Goal: Information Seeking & Learning: Learn about a topic

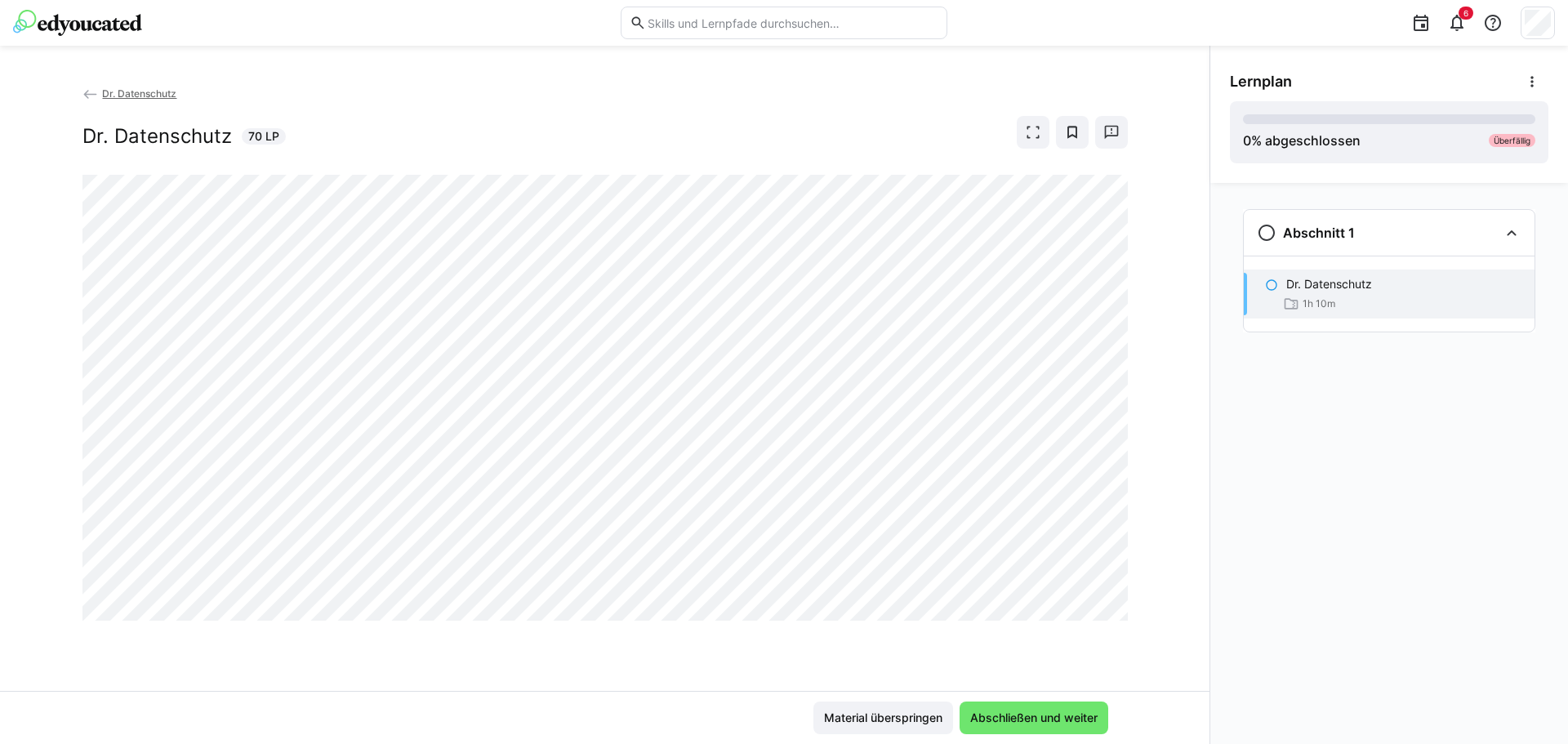
click at [616, 169] on div "Dr. Datenschutz Dr. Datenschutz 70 LP" at bounding box center [605, 129] width 1045 height 90
click at [1031, 714] on span "Abschließen und weiter" at bounding box center [1034, 717] width 133 height 16
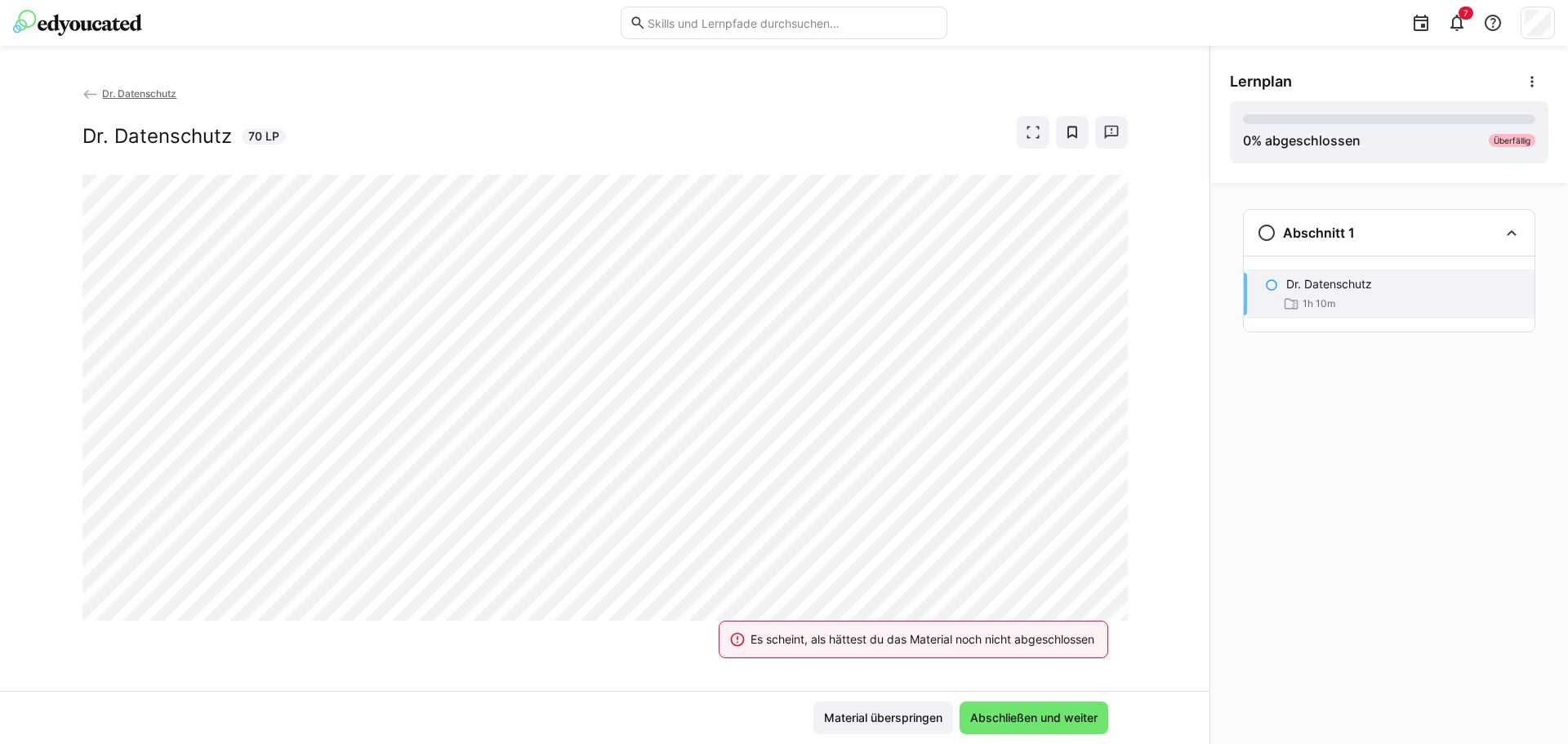
click at [860, 736] on div "Es scheint, als hättest du das Material noch nicht abgeschlossen Material übers…" at bounding box center [605, 717] width 1210 height 53
click at [867, 721] on span "Material überspringen" at bounding box center [883, 717] width 123 height 16
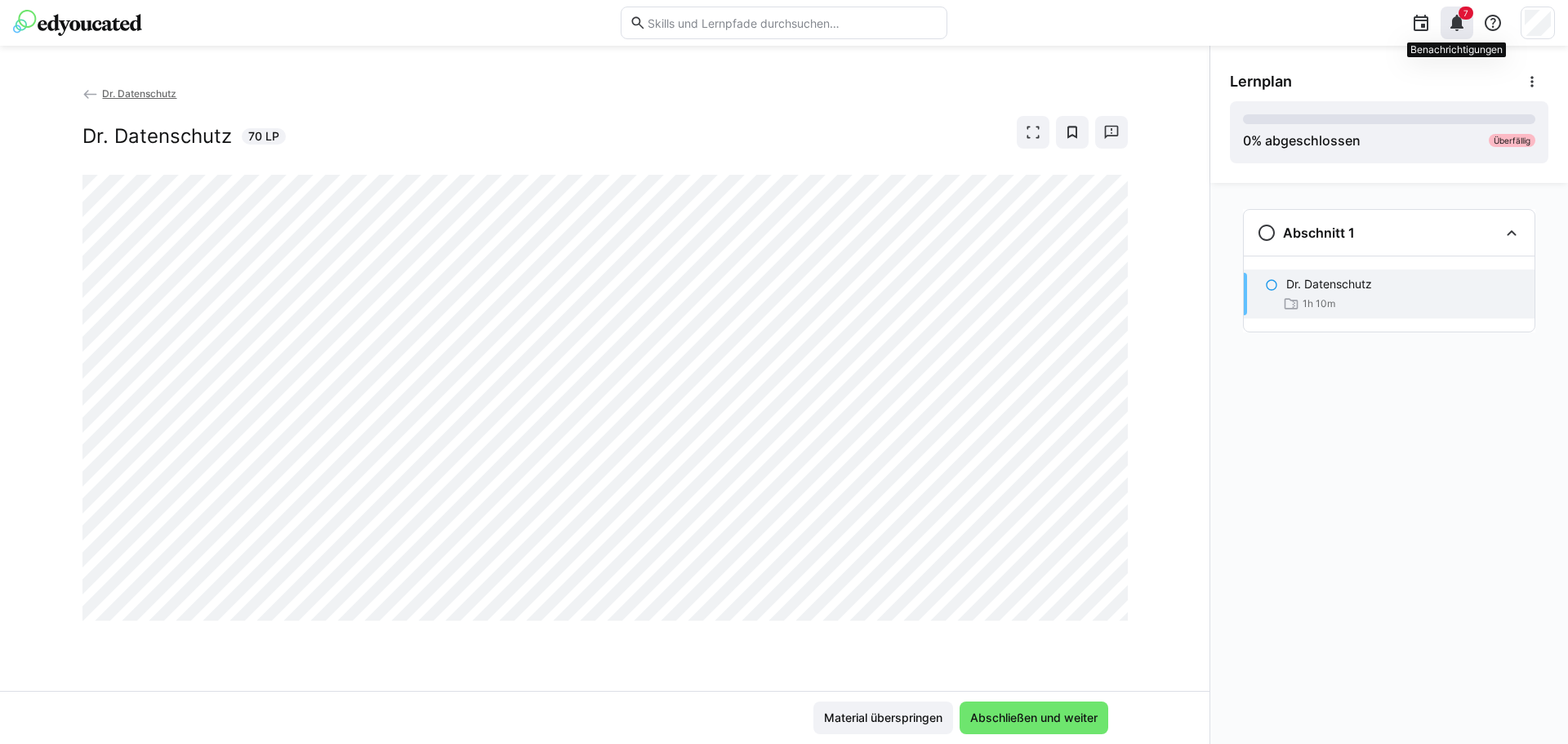
click at [1452, 24] on eds-icon at bounding box center [1456, 23] width 19 height 19
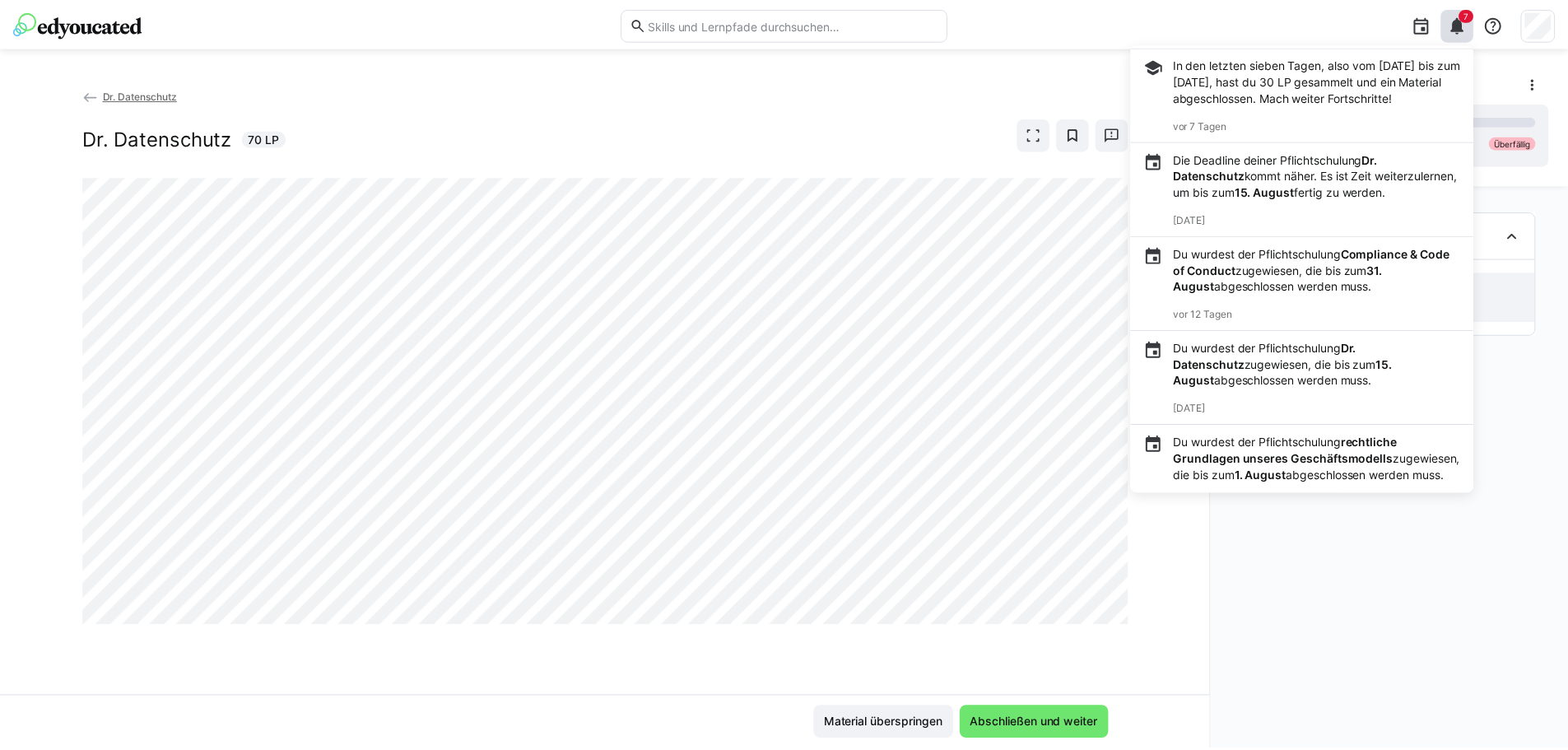
scroll to position [318, 0]
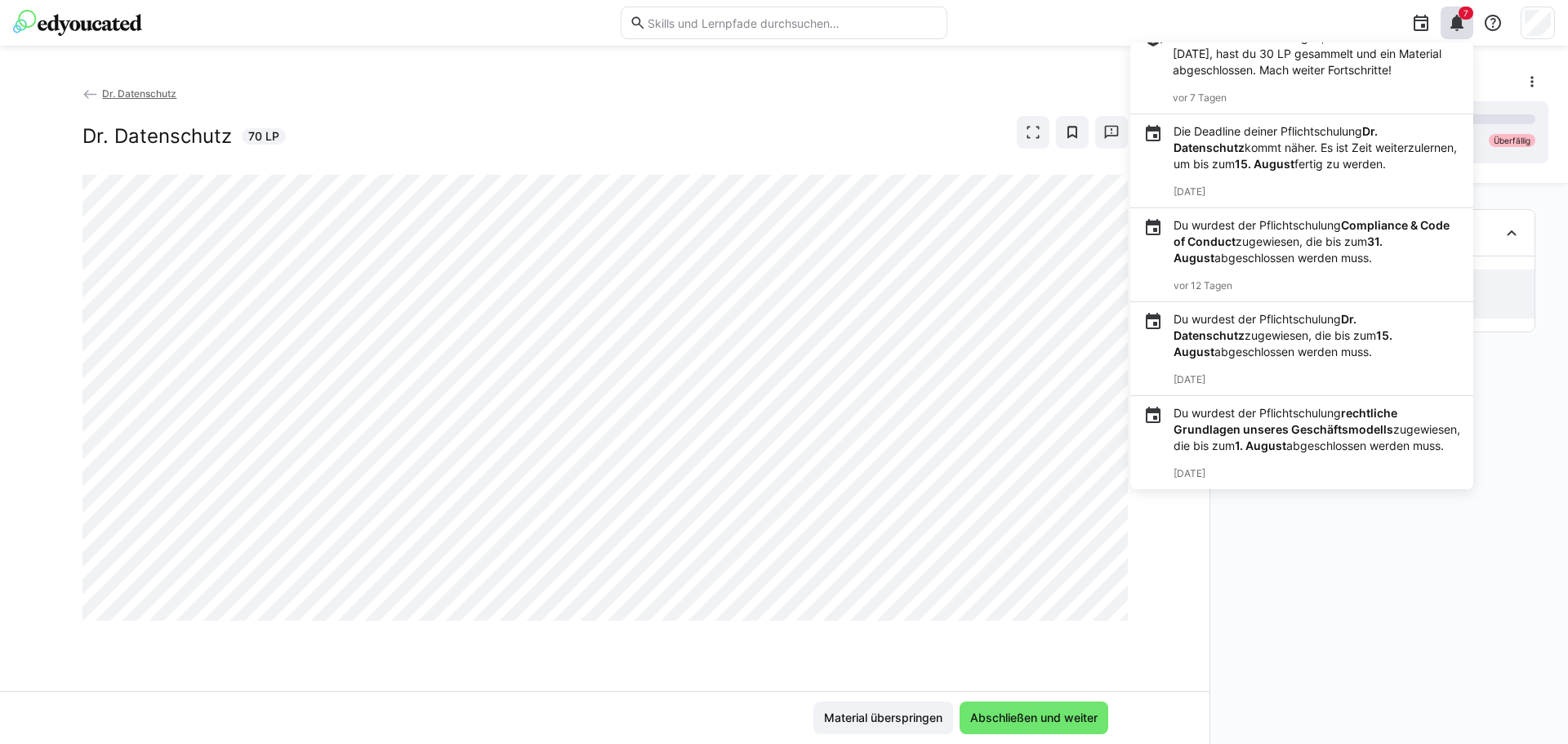
click at [711, 168] on div "Dr. Datenschutz Dr. Datenschutz 70 LP" at bounding box center [605, 129] width 1045 height 90
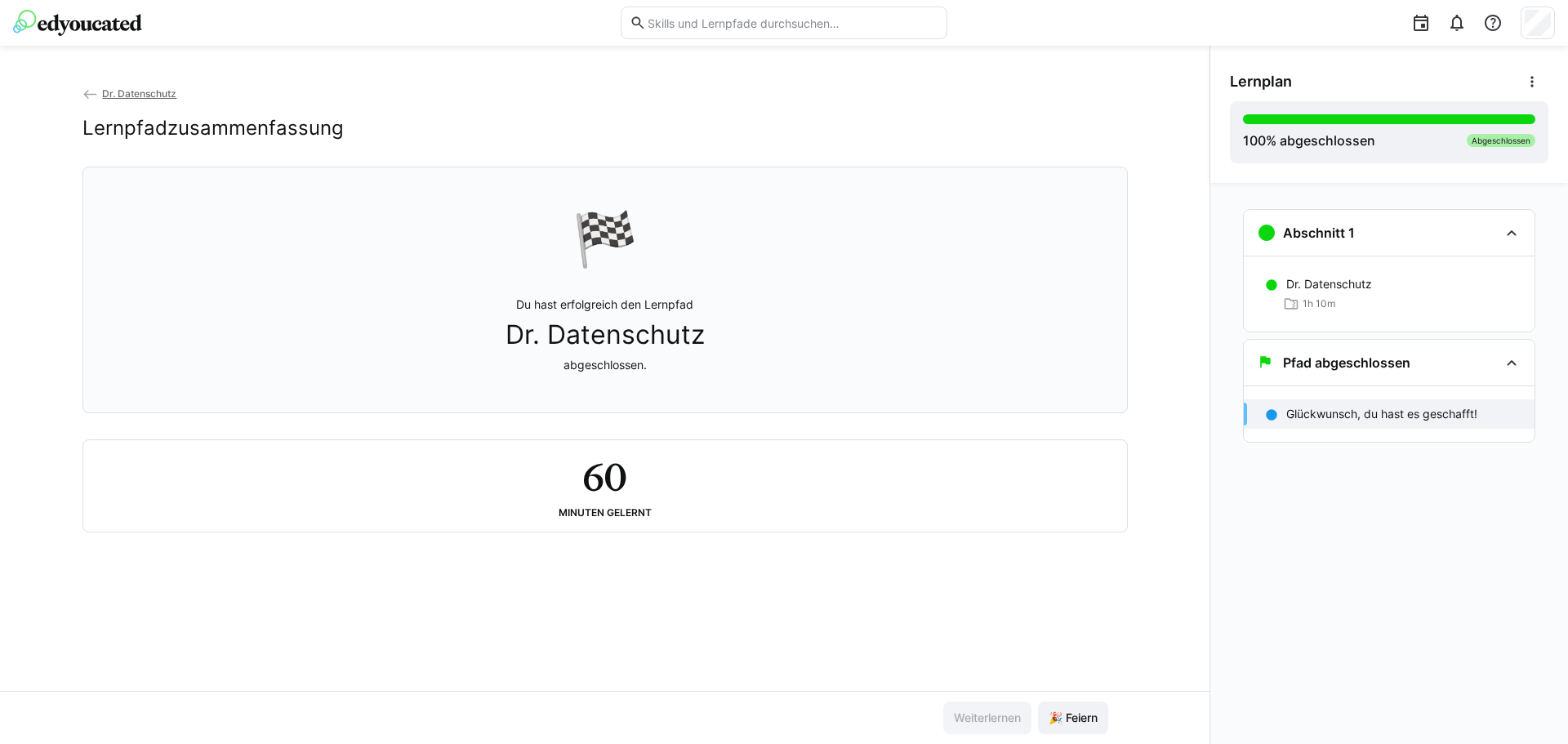
click at [133, 92] on span "Dr. Datenschutz" at bounding box center [139, 93] width 75 height 13
